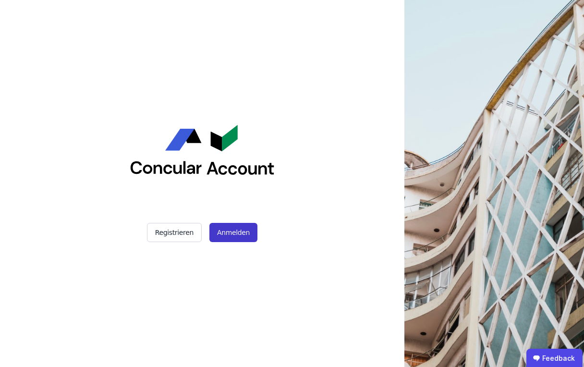
click at [244, 231] on button "Anmelden" at bounding box center [233, 232] width 48 height 19
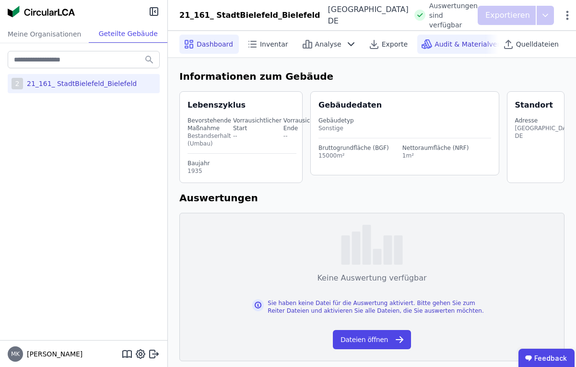
scroll to position [8, 0]
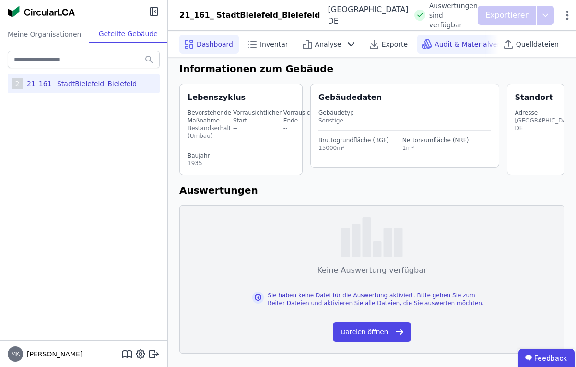
click at [465, 41] on span "Audit & Materialverkauf" at bounding box center [475, 44] width 80 height 10
